Goal: Task Accomplishment & Management: Manage account settings

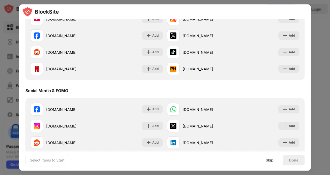
scroll to position [131, 0]
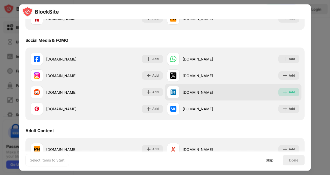
click at [287, 89] on div "Add" at bounding box center [288, 92] width 21 height 8
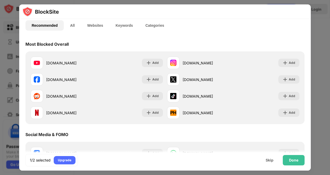
scroll to position [37, 0]
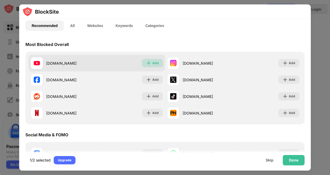
click at [150, 66] on div "Add" at bounding box center [152, 63] width 21 height 8
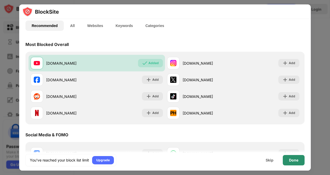
click at [292, 160] on div "Done" at bounding box center [293, 160] width 9 height 4
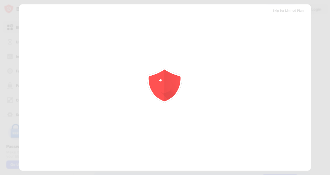
scroll to position [0, 0]
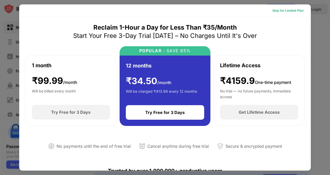
click at [297, 11] on div "Skip for Limited Plan" at bounding box center [287, 10] width 31 height 5
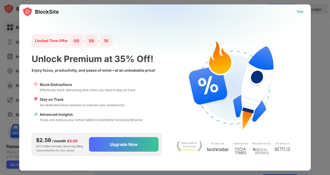
click at [297, 11] on div "Skip" at bounding box center [299, 11] width 7 height 5
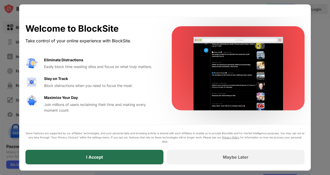
click at [106, 157] on div "I Accept" at bounding box center [94, 157] width 138 height 15
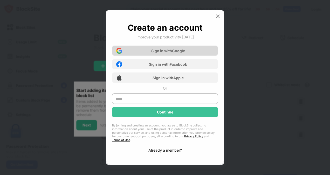
click at [138, 54] on div "Sign in with Google" at bounding box center [165, 50] width 106 height 10
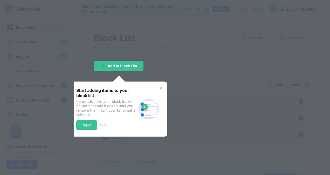
click at [159, 87] on img at bounding box center [161, 88] width 4 height 4
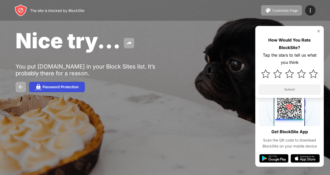
click at [77, 88] on div "Password Protection" at bounding box center [60, 87] width 36 height 4
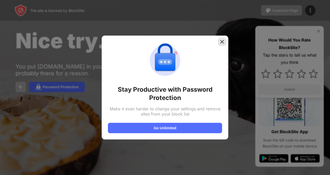
click at [223, 42] on img at bounding box center [221, 41] width 5 height 5
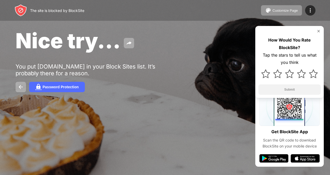
click at [115, 66] on div "You put linkedin.com in your Block Sites list. It’s probably there for a reason." at bounding box center [96, 69] width 160 height 13
click at [129, 41] on img at bounding box center [129, 43] width 6 height 6
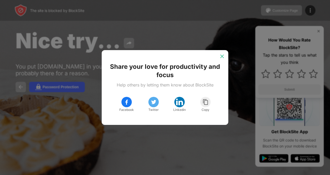
click at [222, 55] on img at bounding box center [221, 56] width 5 height 5
